Goal: Information Seeking & Learning: Learn about a topic

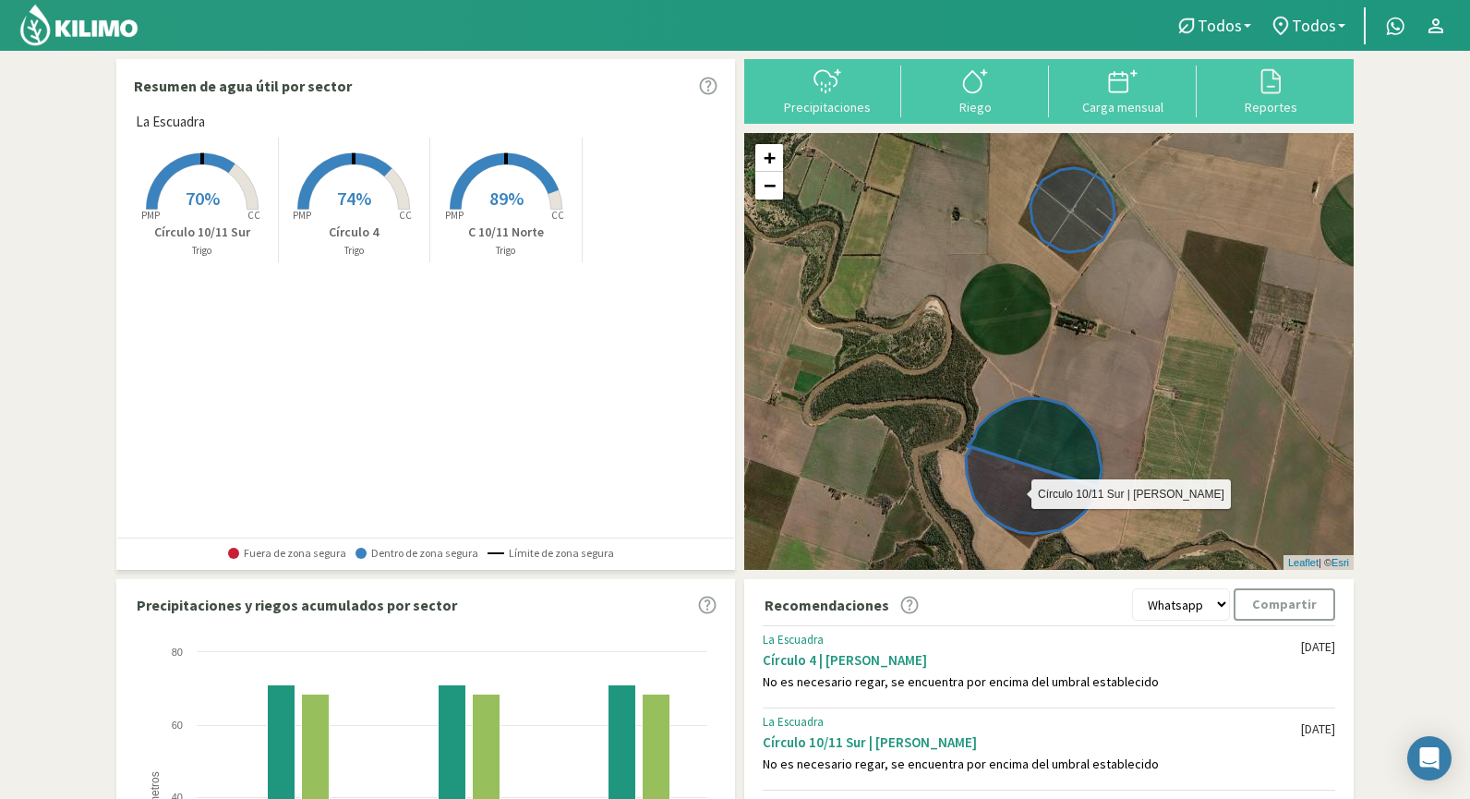
click at [1006, 477] on icon at bounding box center [1032, 490] width 132 height 87
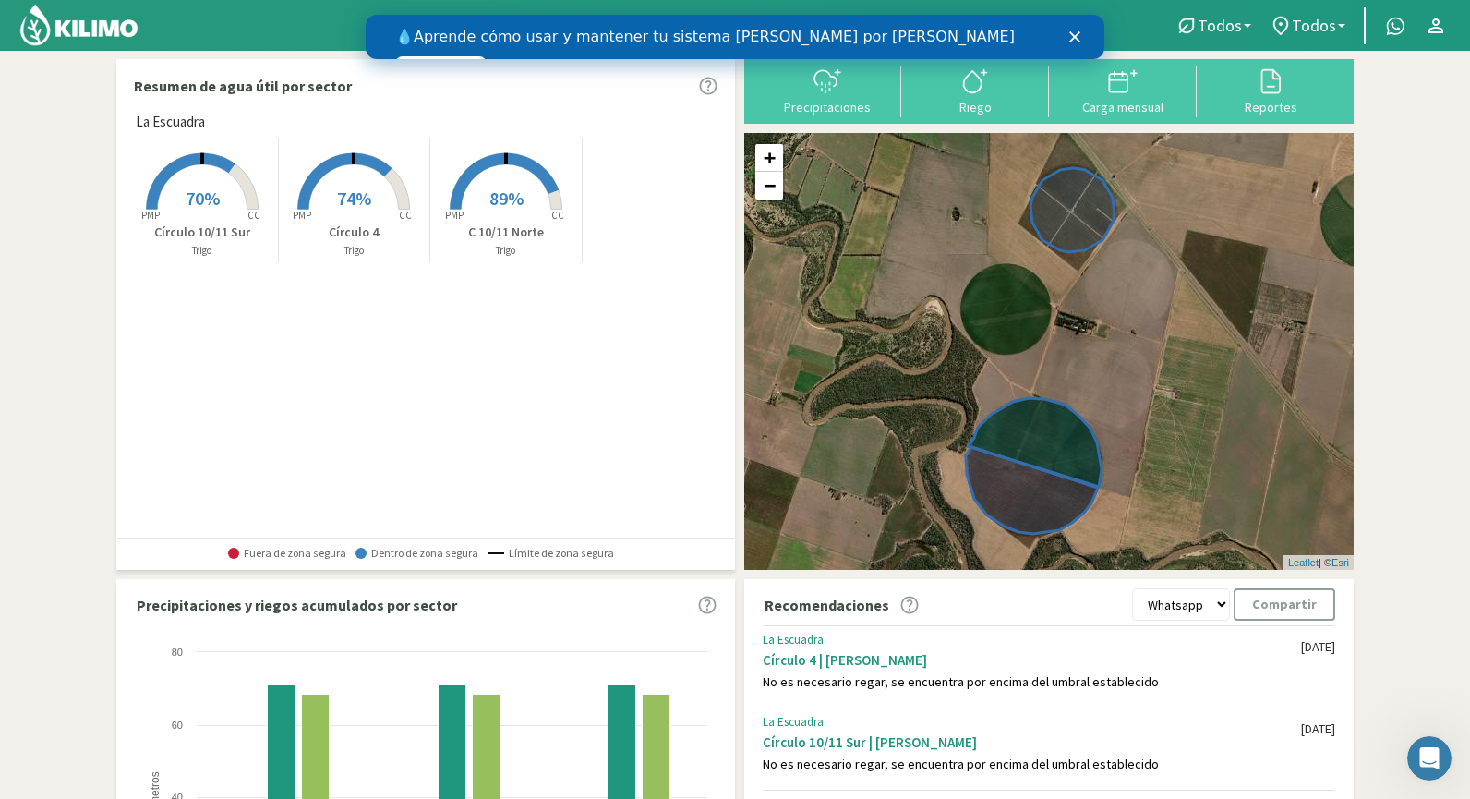
click at [1075, 35] on icon "Cerrar" at bounding box center [1075, 36] width 11 height 11
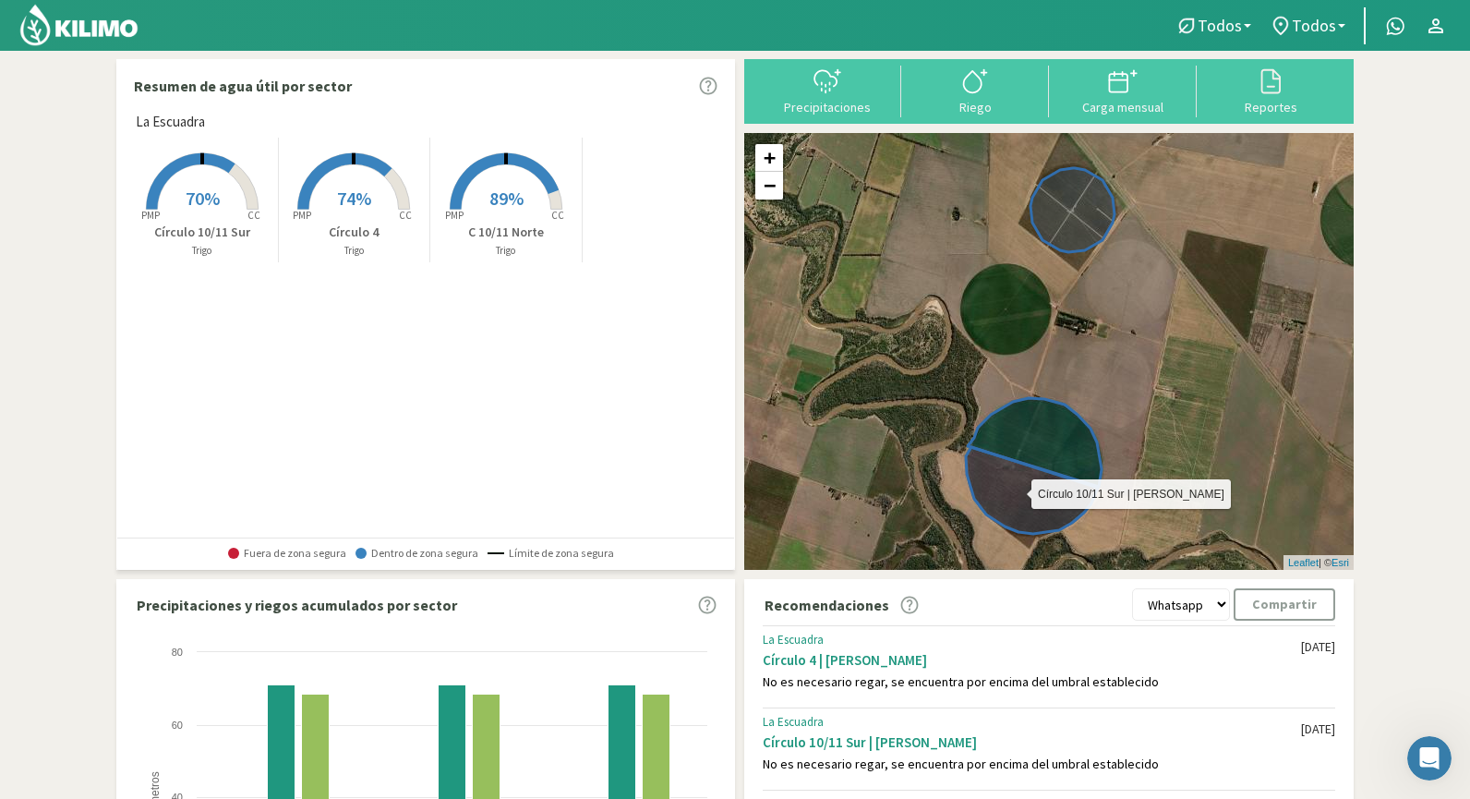
click at [1026, 506] on icon at bounding box center [1032, 490] width 132 height 87
click at [339, 212] on rect at bounding box center [354, 212] width 148 height 148
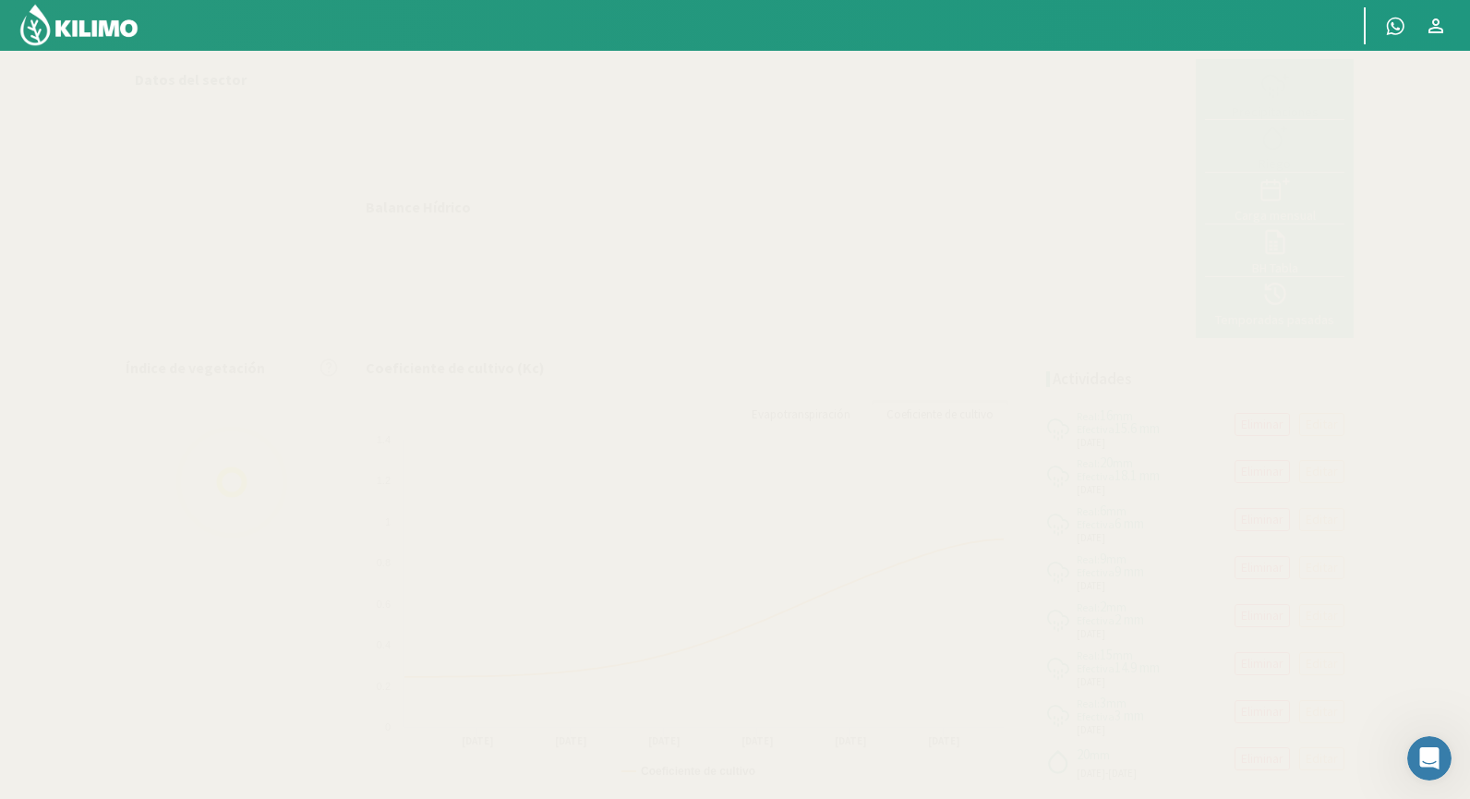
select select "2: Object"
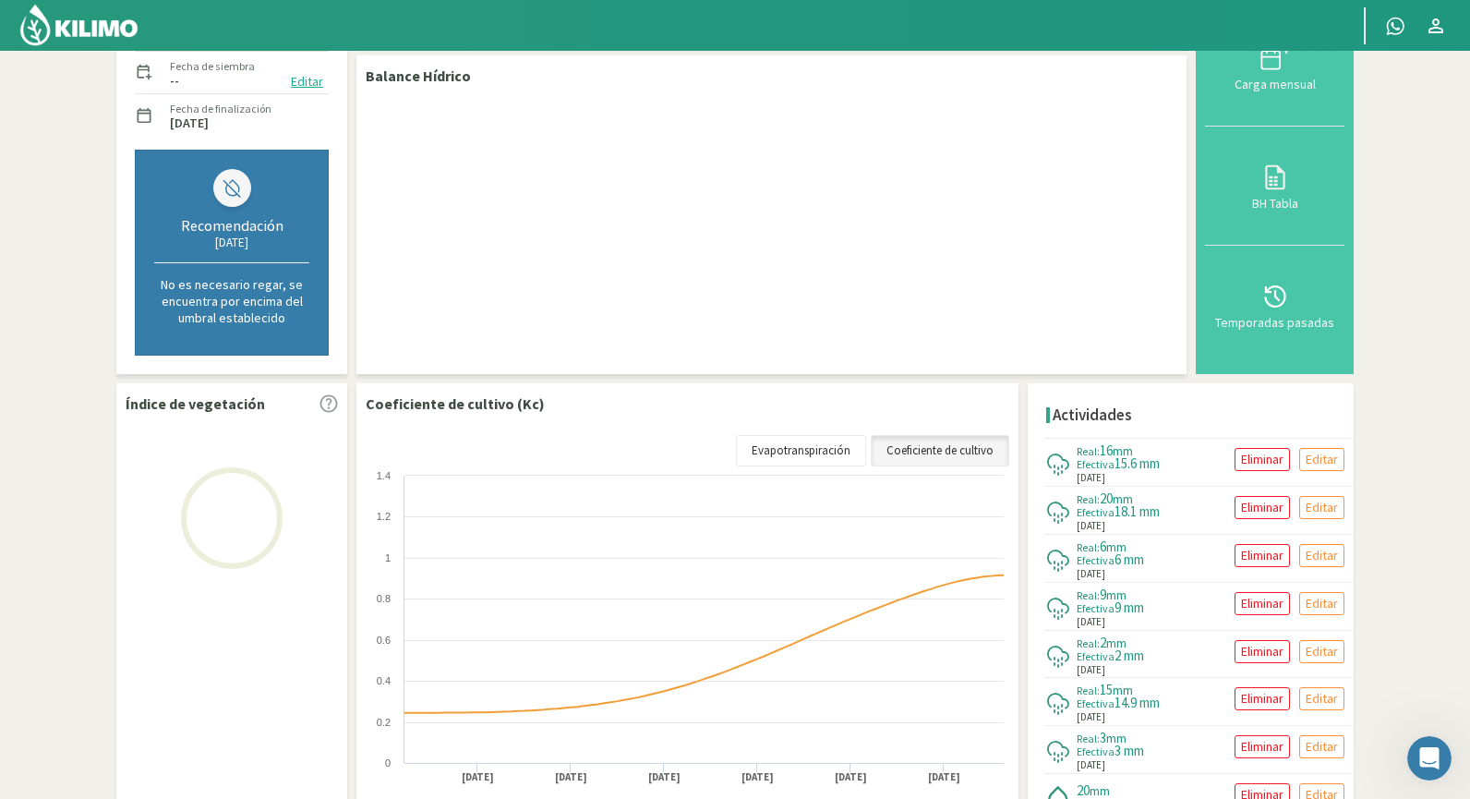
scroll to position [342, 0]
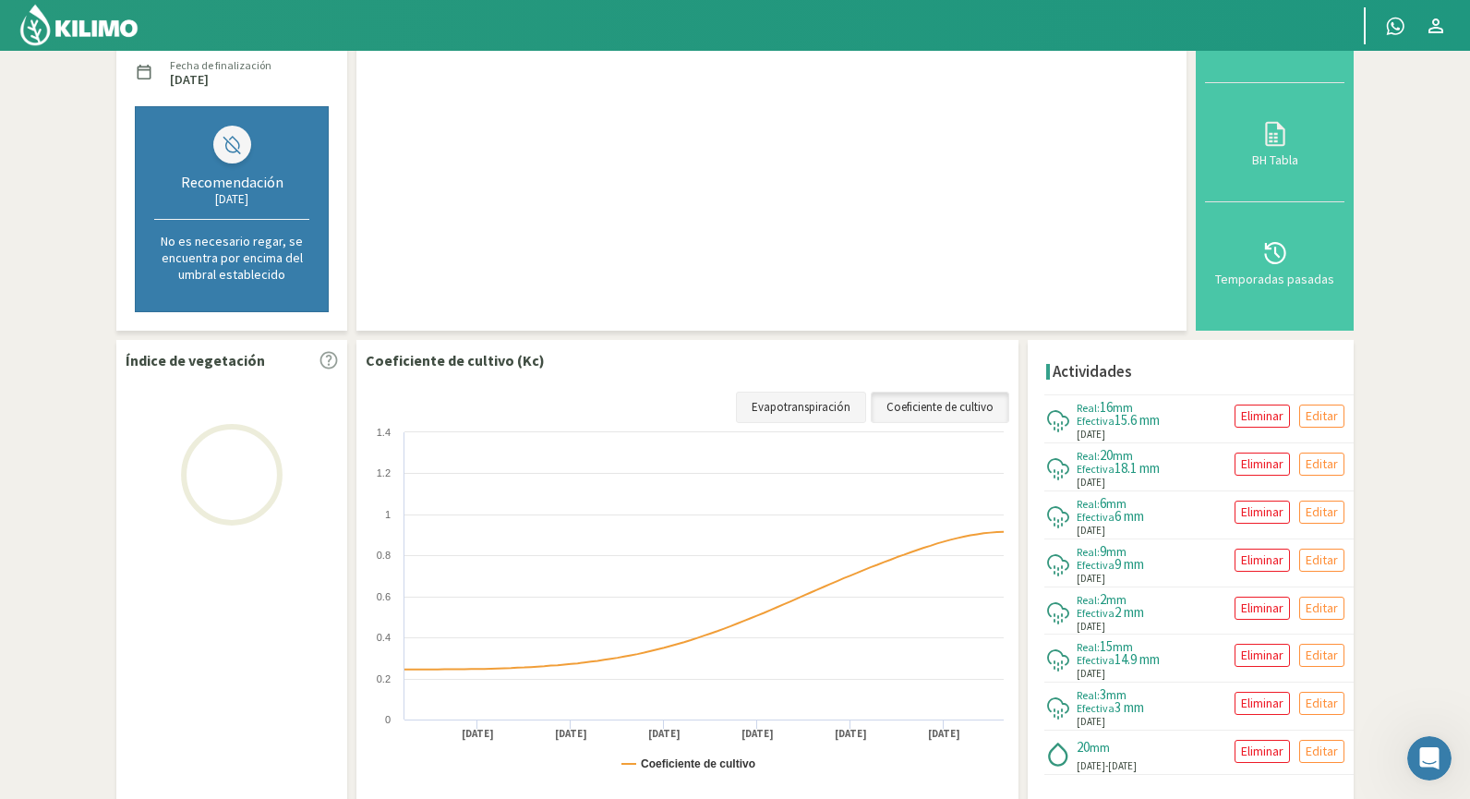
click at [837, 405] on link "Evapotranspiración" at bounding box center [801, 407] width 130 height 31
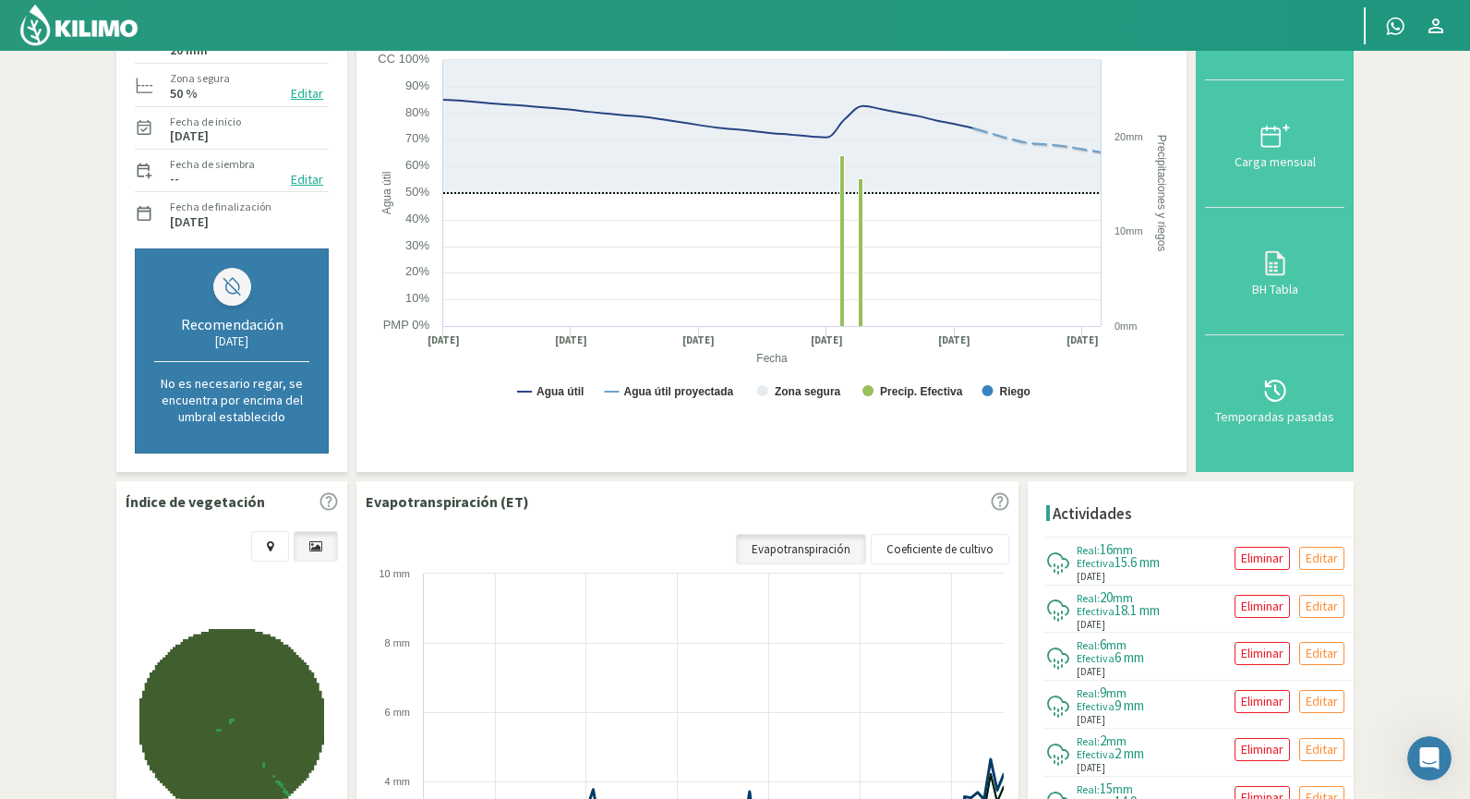
scroll to position [0, 0]
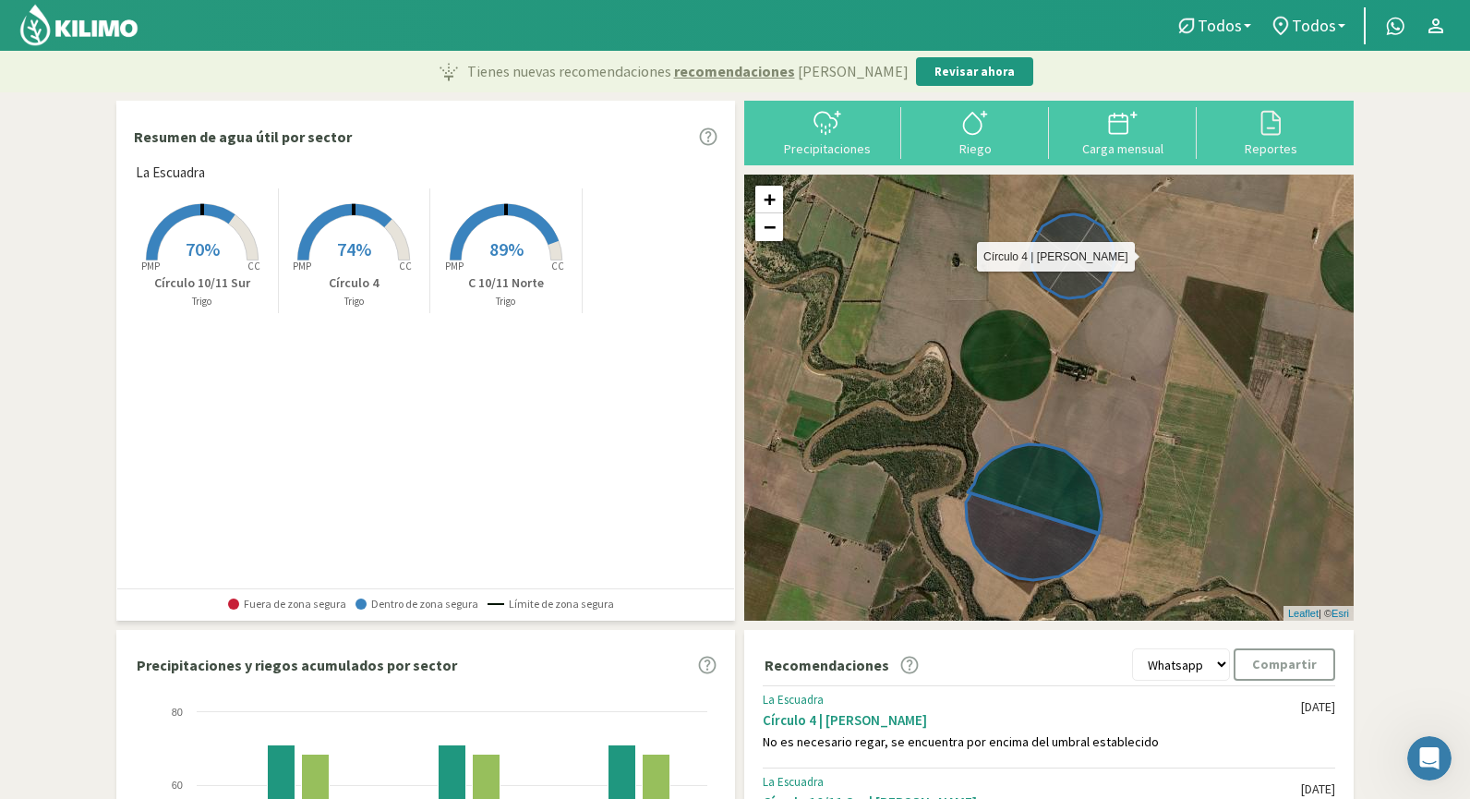
click at [1071, 259] on icon at bounding box center [1073, 256] width 84 height 84
click at [1071, 271] on icon at bounding box center [1073, 256] width 84 height 84
click at [350, 244] on span "74%" at bounding box center [354, 248] width 34 height 23
